Goal: Find specific page/section: Find specific page/section

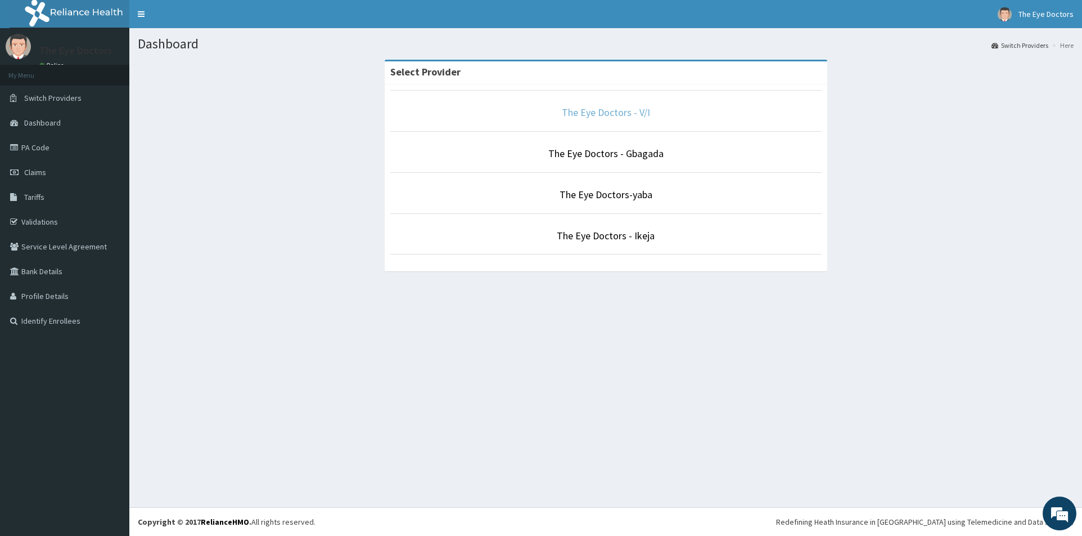
click at [636, 116] on link "The Eye Doctors - V/I" at bounding box center [606, 112] width 88 height 13
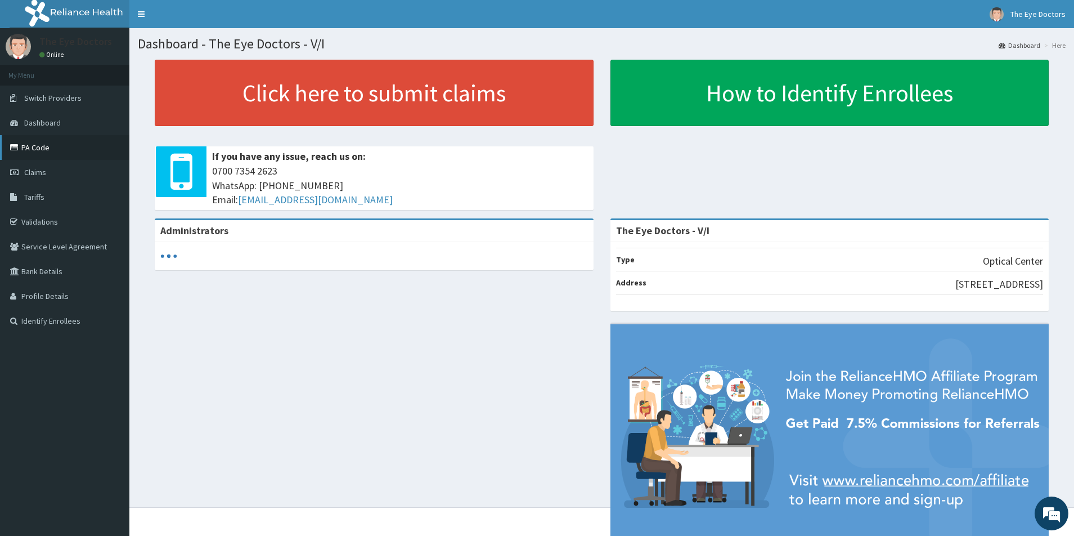
click at [33, 156] on link "PA Code" at bounding box center [64, 147] width 129 height 25
